Goal: Navigation & Orientation: Find specific page/section

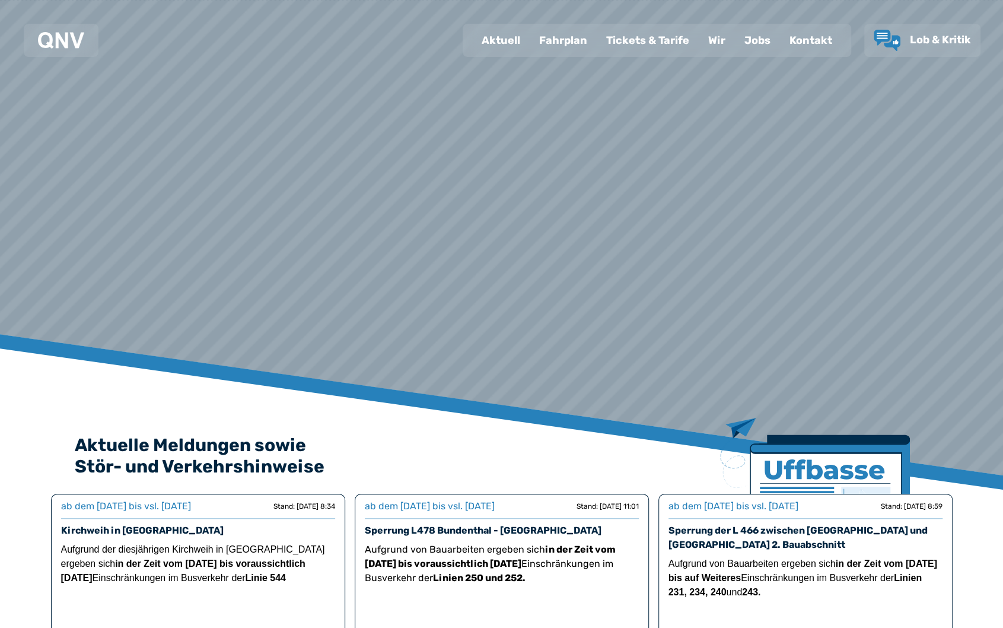
click at [548, 39] on div "Fahrplan" at bounding box center [563, 40] width 67 height 31
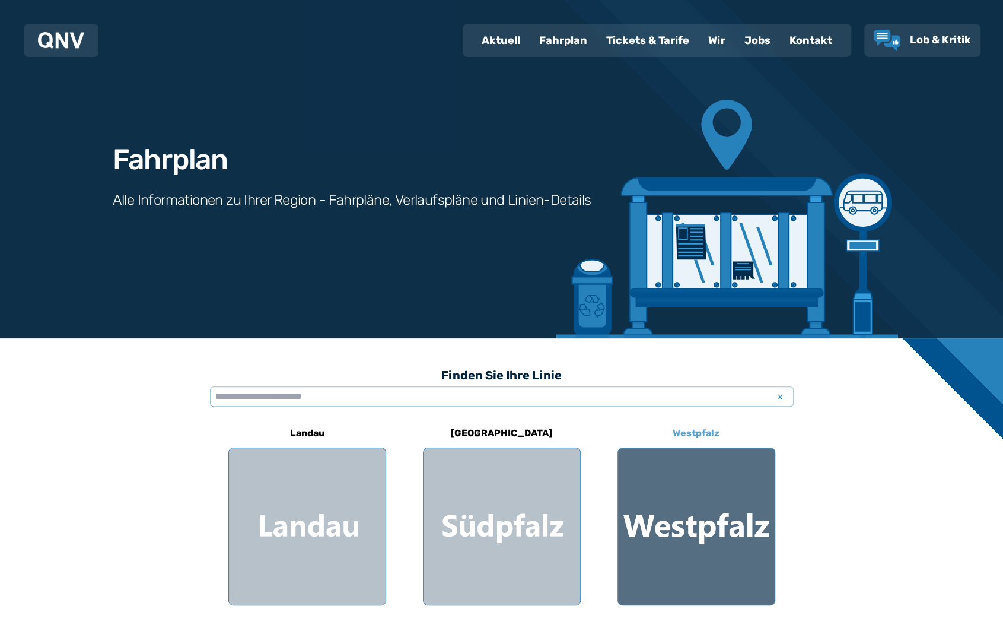
click at [722, 473] on div at bounding box center [696, 526] width 157 height 157
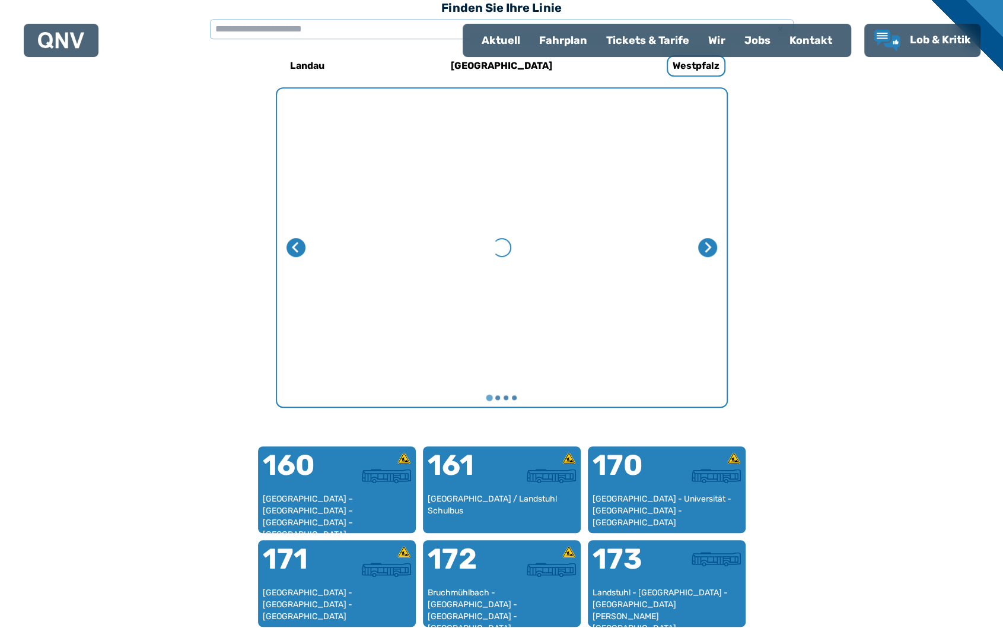
click at [722, 473] on img at bounding box center [716, 476] width 49 height 14
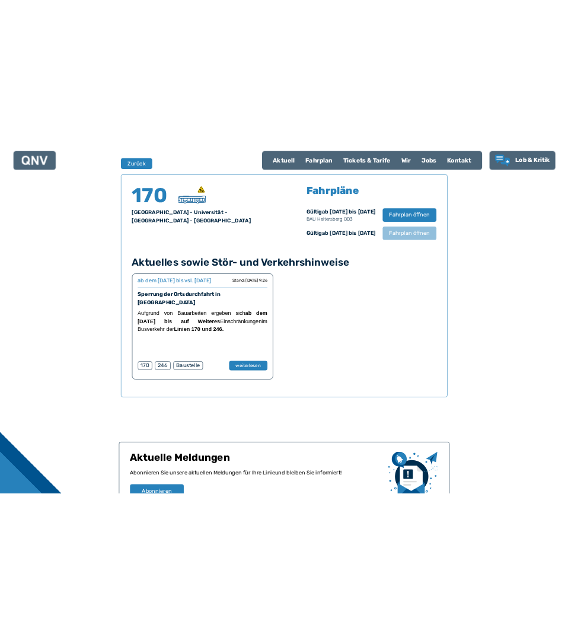
scroll to position [782, 0]
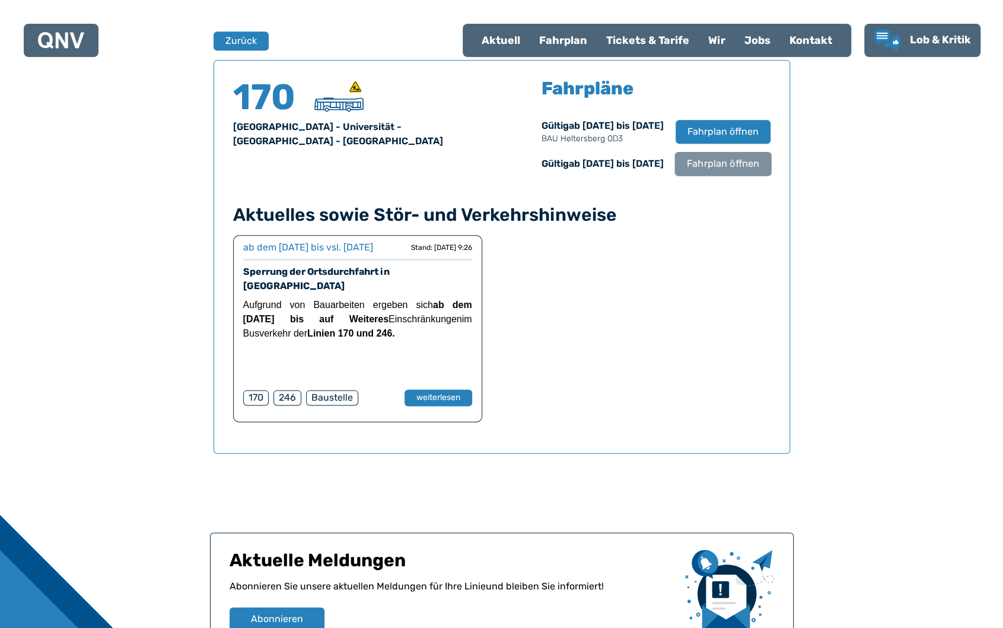
click at [742, 172] on button "Fahrplan öffnen" at bounding box center [723, 163] width 97 height 24
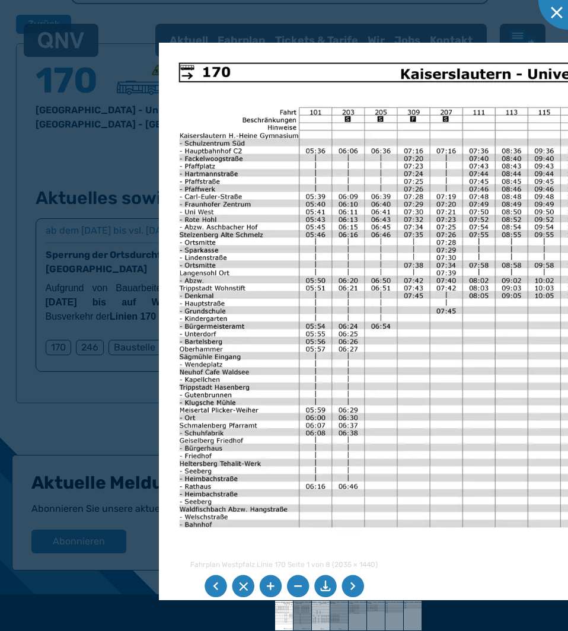
click at [313, 619] on img at bounding box center [321, 616] width 42 height 30
